Goal: Check status: Check status

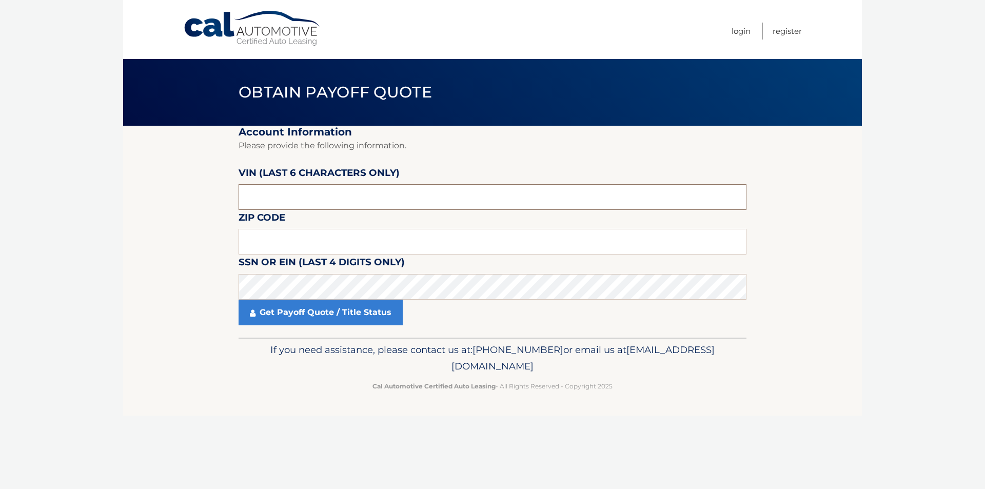
click at [292, 198] on input "text" at bounding box center [493, 197] width 508 height 26
click at [348, 199] on input "text" at bounding box center [493, 197] width 508 height 26
type input "005471"
click at [292, 248] on input "text" at bounding box center [493, 242] width 508 height 26
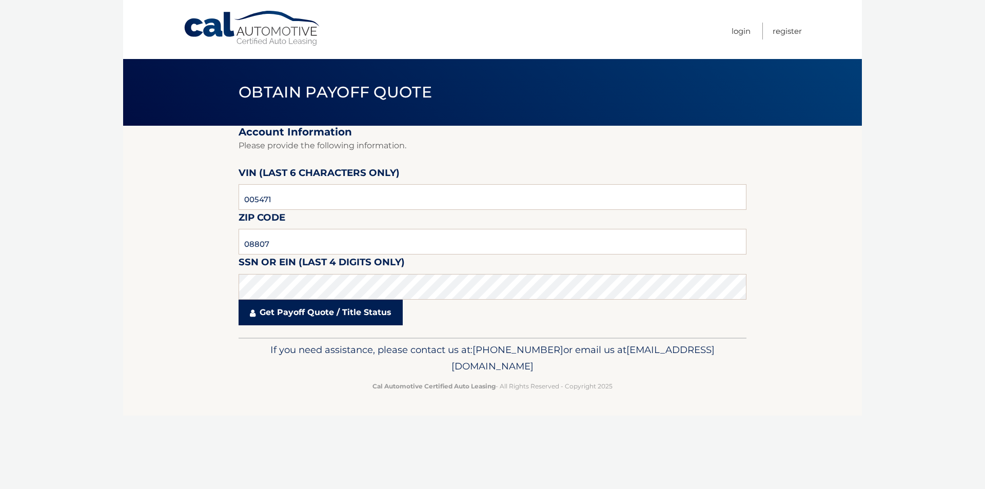
click at [299, 309] on link "Get Payoff Quote / Title Status" at bounding box center [321, 313] width 164 height 26
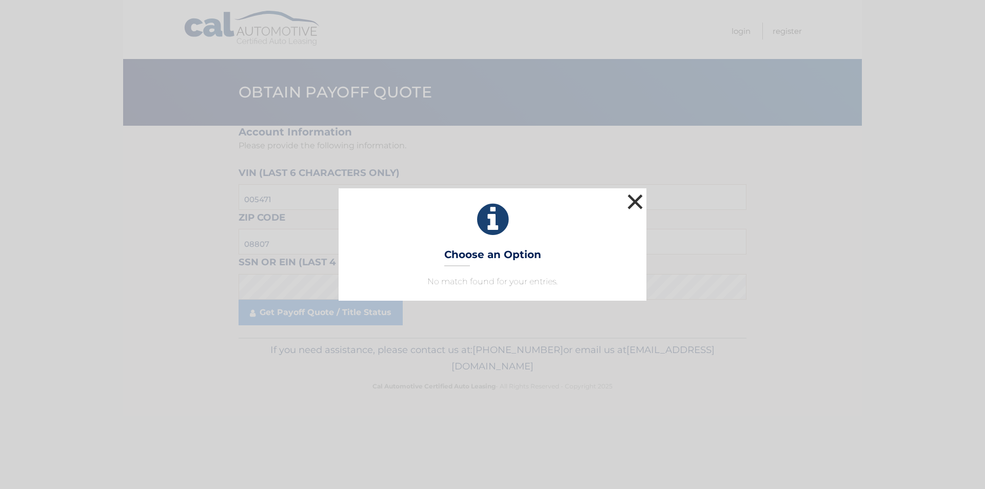
click at [638, 197] on button "×" at bounding box center [635, 201] width 21 height 21
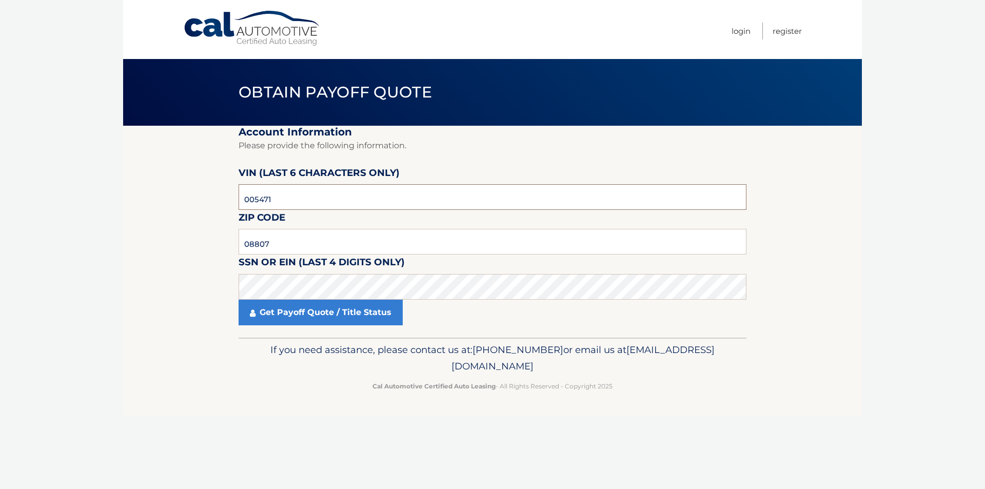
click at [307, 194] on input "005471" at bounding box center [493, 197] width 508 height 26
click at [285, 318] on link "Get Payoff Quote / Title Status" at bounding box center [321, 313] width 164 height 26
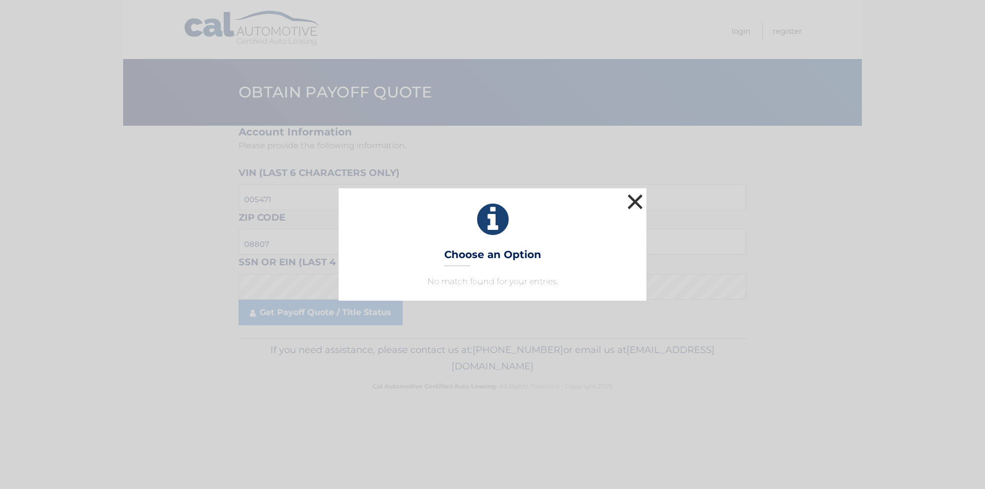
click at [626, 198] on button "×" at bounding box center [635, 201] width 21 height 21
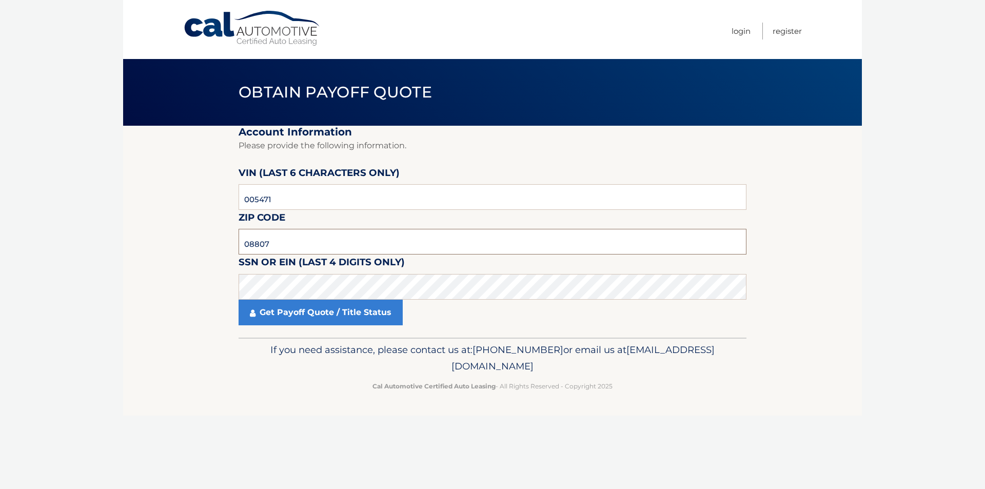
drag, startPoint x: 241, startPoint y: 245, endPoint x: 178, endPoint y: 214, distance: 69.7
click at [192, 223] on section "Account Information Please provide the following information. [PERSON_NAME] (la…" at bounding box center [492, 232] width 739 height 212
type input "08812"
click at [330, 327] on fieldset "Account Information Please provide the following information. [PERSON_NAME] (la…" at bounding box center [493, 232] width 508 height 212
click at [331, 322] on link "Get Payoff Quote / Title Status" at bounding box center [321, 313] width 164 height 26
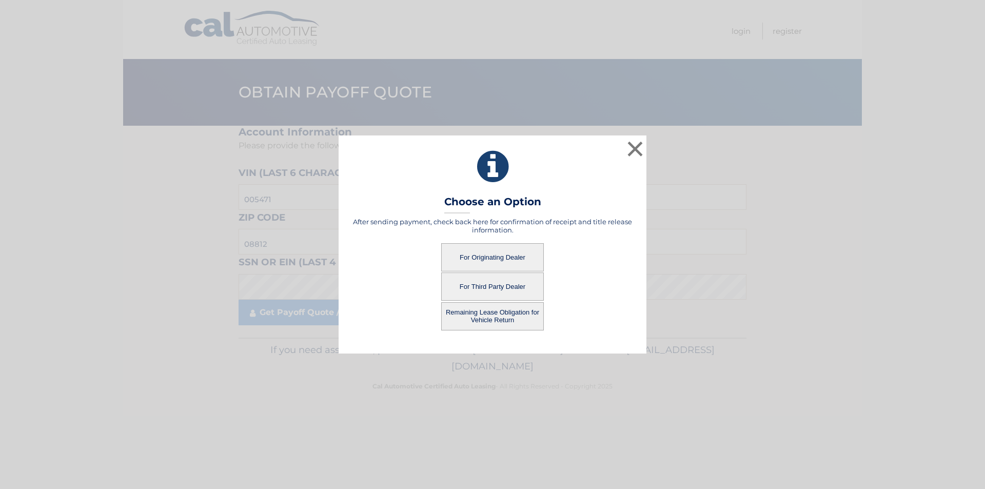
click at [496, 254] on button "For Originating Dealer" at bounding box center [492, 257] width 103 height 28
click at [493, 259] on button "For Originating Dealer" at bounding box center [492, 257] width 103 height 28
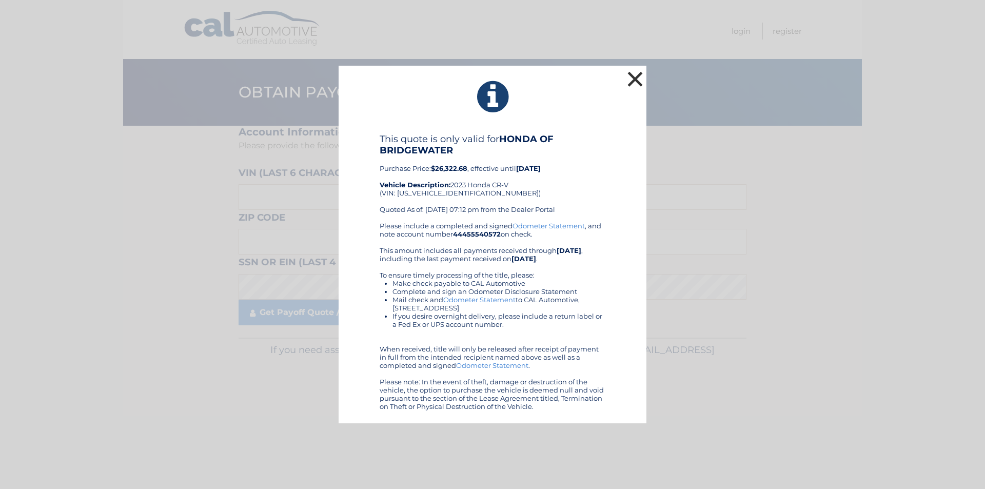
click at [632, 77] on button "×" at bounding box center [635, 79] width 21 height 21
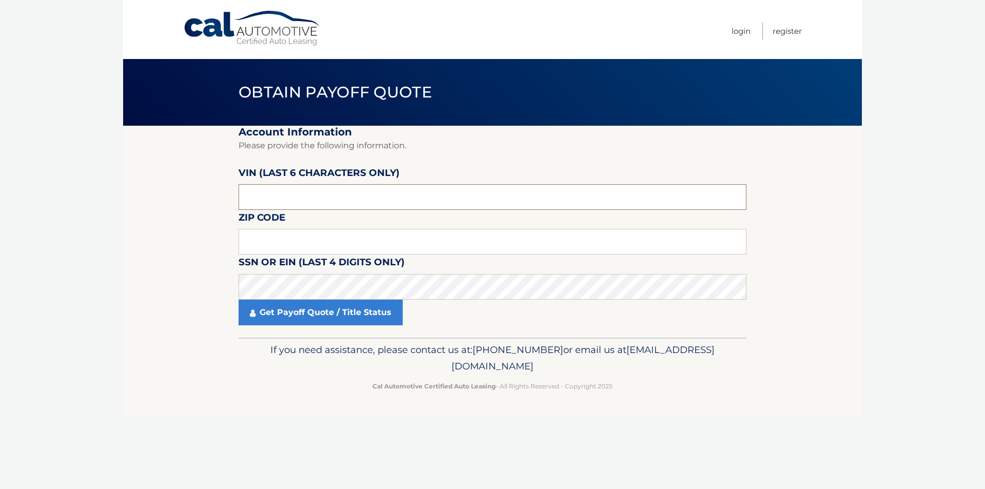
click at [350, 198] on input "text" at bounding box center [493, 197] width 508 height 26
click at [352, 196] on input "text" at bounding box center [493, 197] width 508 height 26
paste input "7FARS4"
type input "7FARS4"
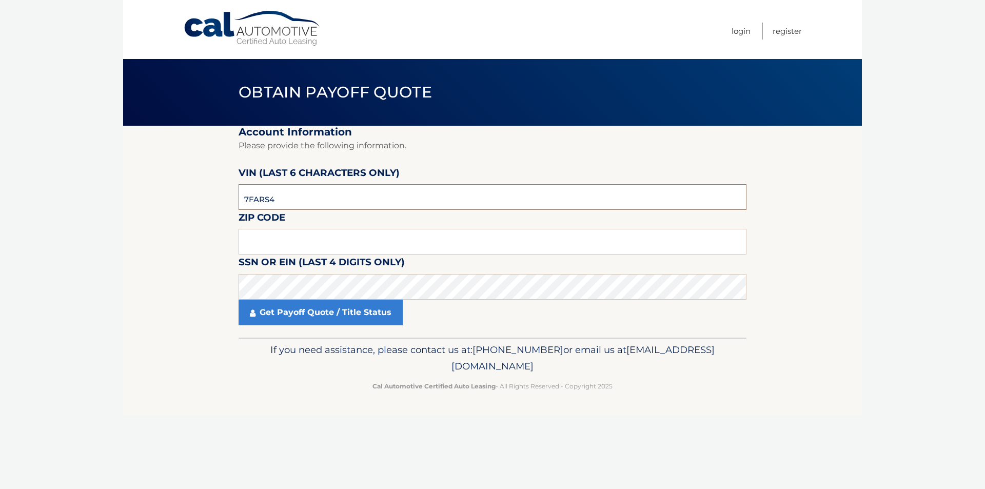
drag, startPoint x: 334, startPoint y: 202, endPoint x: 205, endPoint y: 207, distance: 129.4
click at [206, 207] on section "Account Information Please provide the following information. VIN (last 6 chara…" at bounding box center [492, 232] width 739 height 212
type input "005471"
type input "08812"
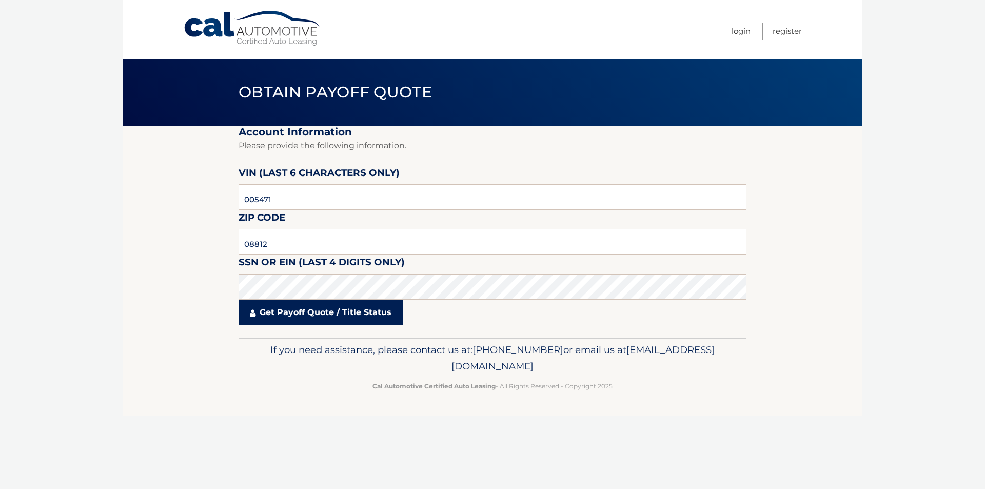
click at [289, 322] on link "Get Payoff Quote / Title Status" at bounding box center [321, 313] width 164 height 26
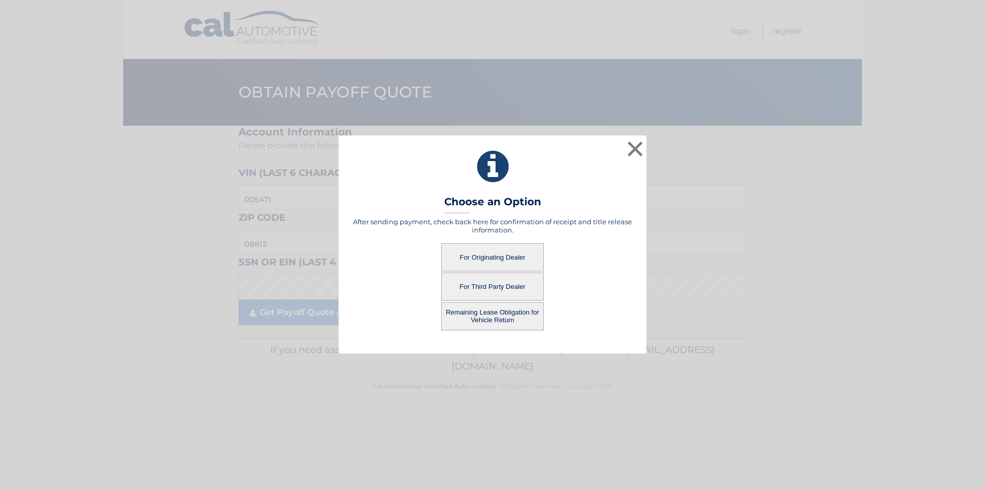
click at [503, 254] on button "For Originating Dealer" at bounding box center [492, 257] width 103 height 28
click at [501, 256] on button "For Originating Dealer" at bounding box center [492, 257] width 103 height 28
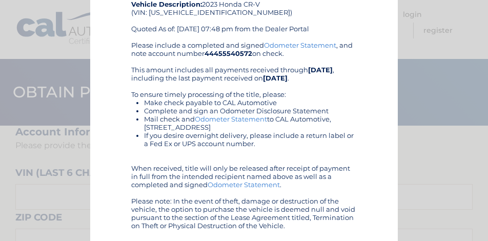
scroll to position [117, 0]
